Goal: Navigation & Orientation: Find specific page/section

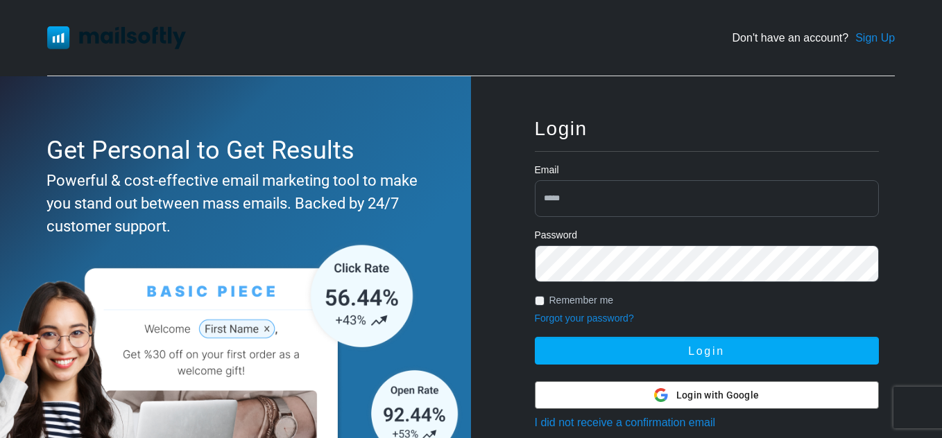
click at [625, 206] on input "email" at bounding box center [707, 198] width 344 height 37
click at [641, 401] on div at bounding box center [707, 395] width 343 height 26
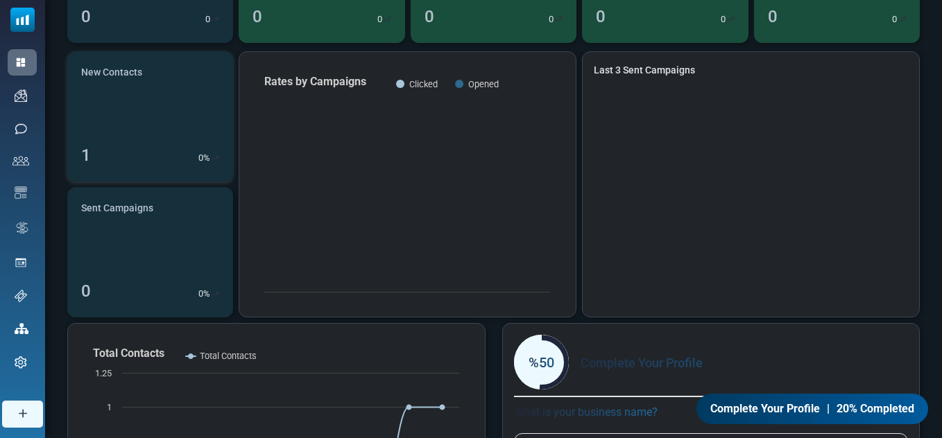
scroll to position [114, 0]
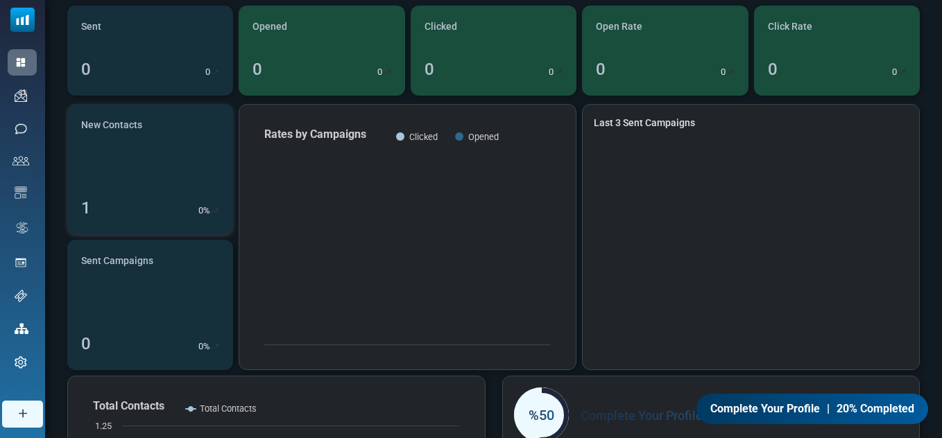
click at [171, 194] on link "New Contacts 1 0 %" at bounding box center [150, 169] width 166 height 130
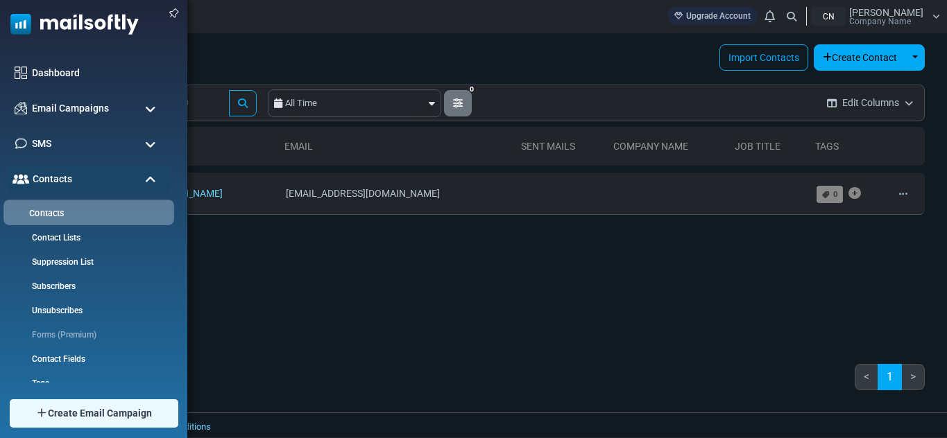
scroll to position [225, 0]
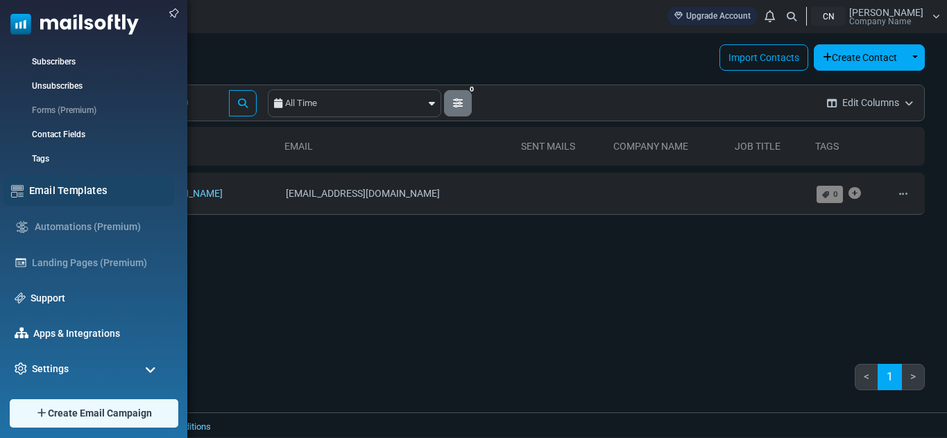
click at [62, 189] on link "Email Templates" at bounding box center [97, 190] width 137 height 15
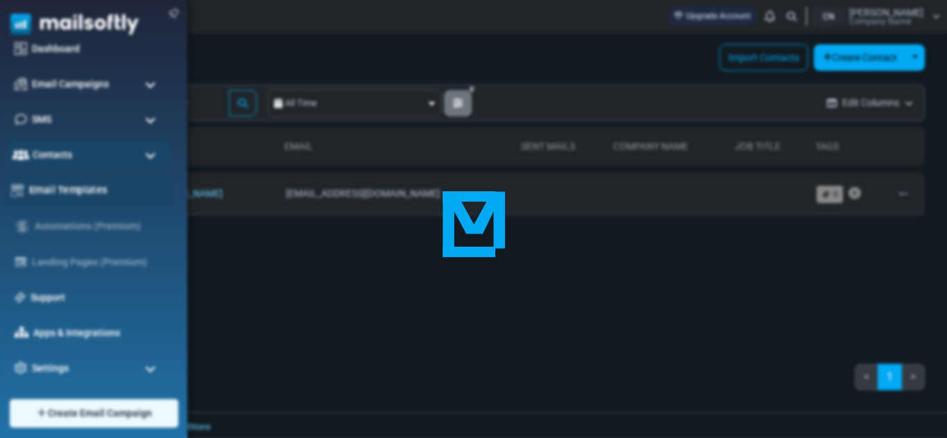
scroll to position [3, 0]
